Goal: Information Seeking & Learning: Learn about a topic

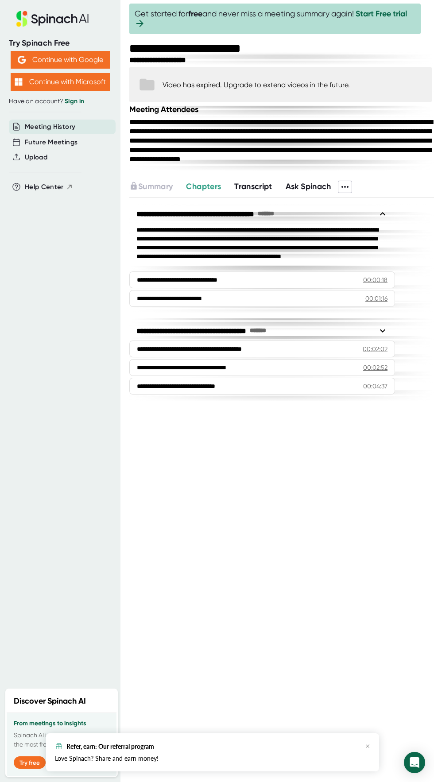
click at [251, 191] on span "Transcript" at bounding box center [253, 187] width 38 height 10
